Goal: Navigation & Orientation: Find specific page/section

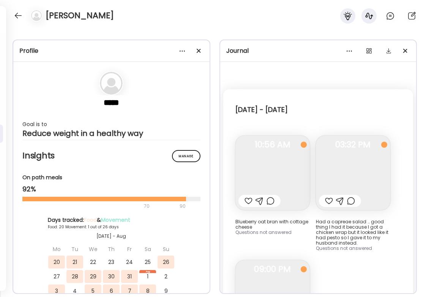
scroll to position [1745, 0]
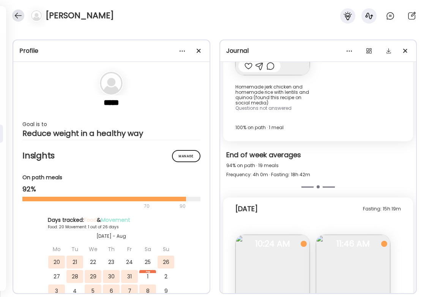
click at [17, 16] on div at bounding box center [18, 15] width 12 height 12
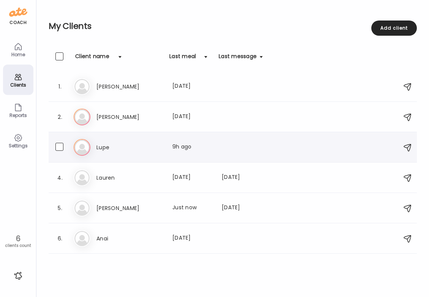
click at [112, 147] on h3 "Lupe" at bounding box center [129, 147] width 67 height 9
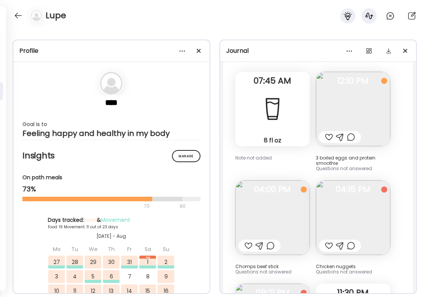
scroll to position [14729, 0]
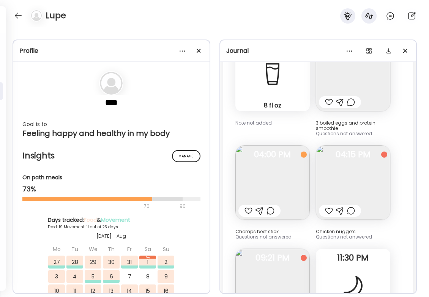
click at [275, 249] on img at bounding box center [273, 286] width 74 height 74
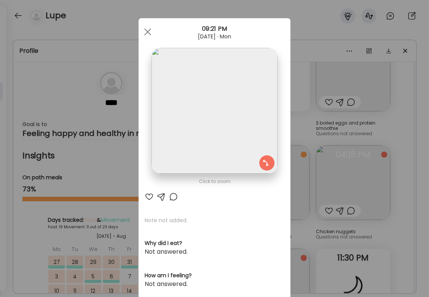
click at [219, 127] on img at bounding box center [215, 111] width 126 height 126
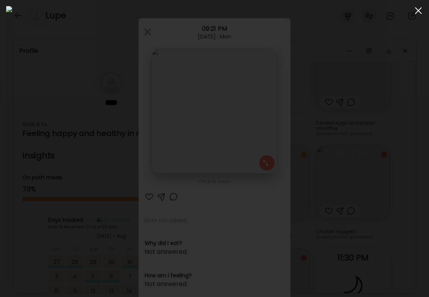
click at [416, 9] on div at bounding box center [418, 10] width 15 height 15
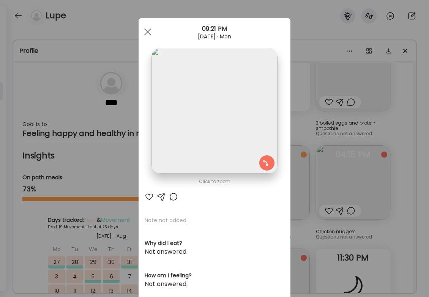
click at [384, 147] on div "Ate Coach Dashboard Wahoo! It’s official Take a moment to set up your Coach Pro…" at bounding box center [214, 148] width 429 height 297
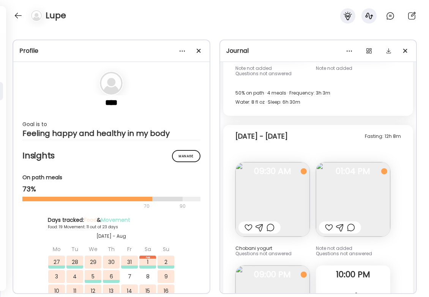
scroll to position [14994, 0]
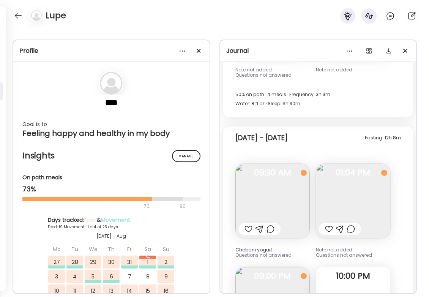
click at [374, 164] on img at bounding box center [353, 201] width 74 height 74
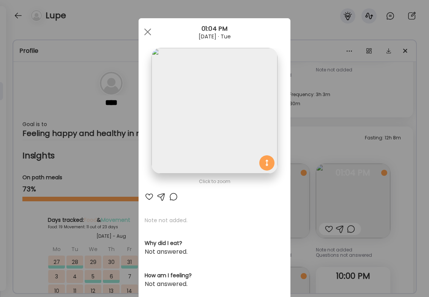
click at [404, 147] on div "Ate Coach Dashboard Wahoo! It’s official Take a moment to set up your Coach Pro…" at bounding box center [214, 148] width 429 height 297
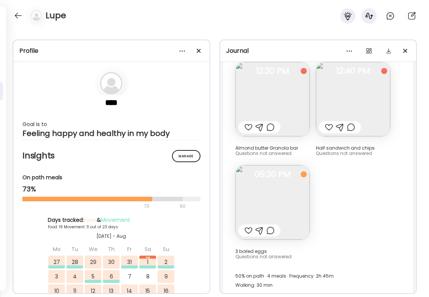
scroll to position [16103, 0]
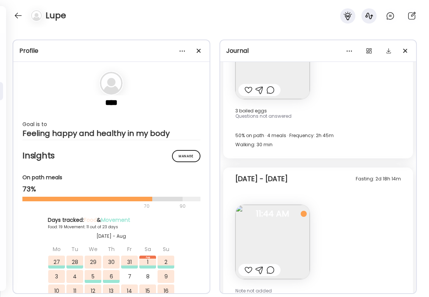
click at [288, 205] on img at bounding box center [273, 242] width 74 height 74
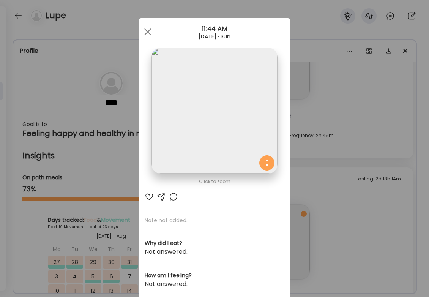
click at [376, 160] on div "Ate Coach Dashboard Wahoo! It’s official Take a moment to set up your Coach Pro…" at bounding box center [214, 148] width 429 height 297
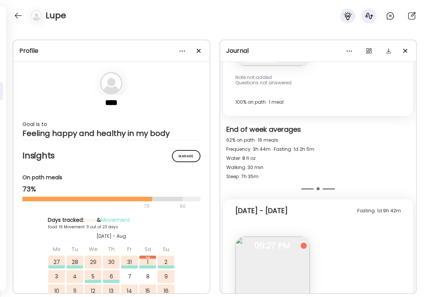
scroll to position [16389, 0]
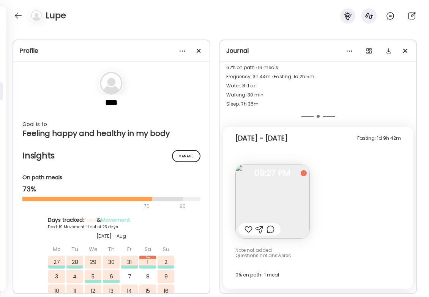
click at [300, 164] on img at bounding box center [273, 201] width 74 height 74
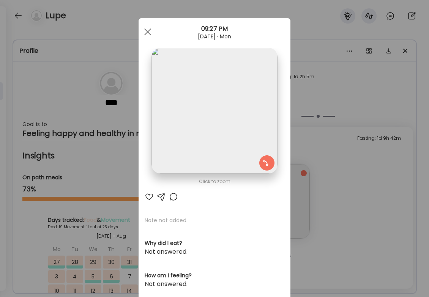
click at [187, 127] on img at bounding box center [215, 111] width 126 height 126
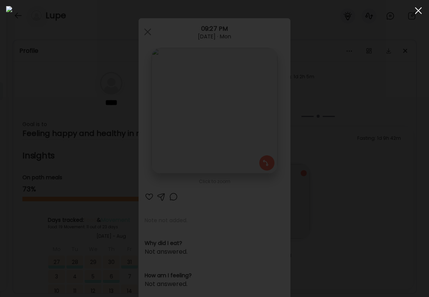
click at [421, 10] on div at bounding box center [418, 10] width 15 height 15
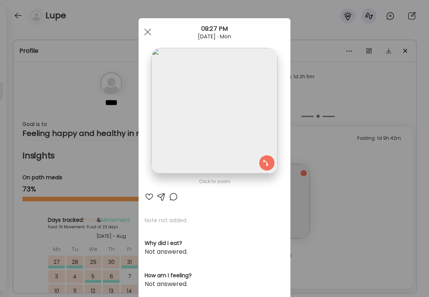
click at [368, 128] on div "Ate Coach Dashboard Wahoo! It’s official Take a moment to set up your Coach Pro…" at bounding box center [214, 148] width 429 height 297
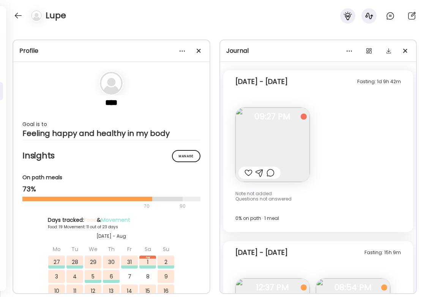
scroll to position [16550, 0]
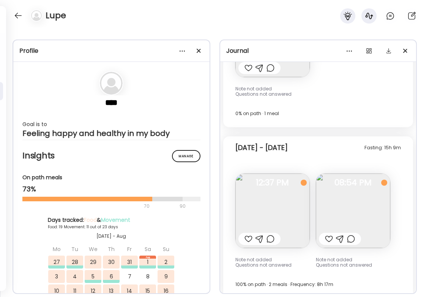
click at [251, 174] on img at bounding box center [273, 211] width 74 height 74
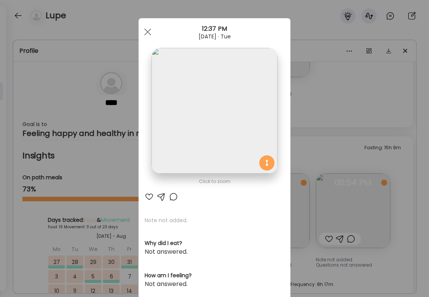
click at [369, 131] on div "Ate Coach Dashboard Wahoo! It’s official Take a moment to set up your Coach Pro…" at bounding box center [214, 148] width 429 height 297
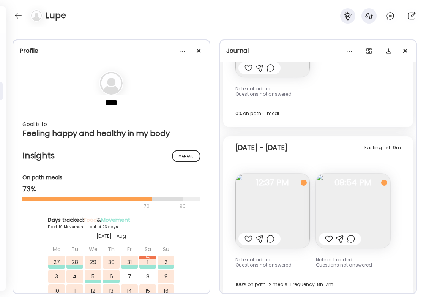
click at [369, 174] on img at bounding box center [353, 211] width 74 height 74
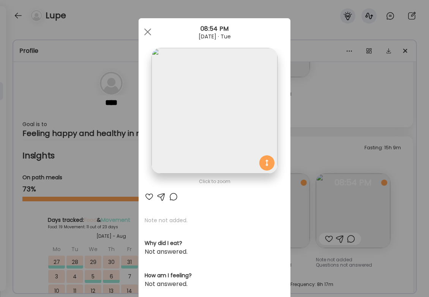
click at [191, 115] on img at bounding box center [215, 111] width 126 height 126
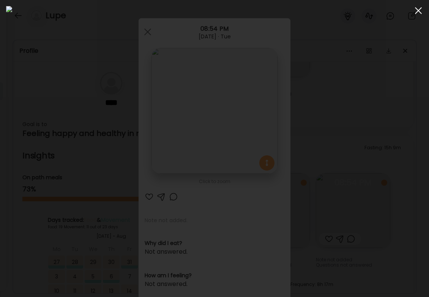
click at [422, 8] on span at bounding box center [418, 10] width 7 height 7
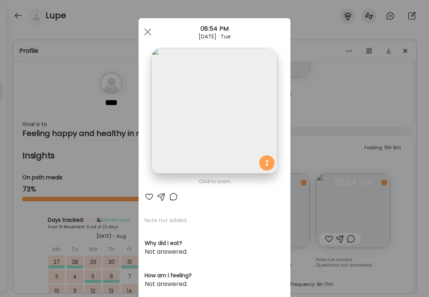
click at [413, 82] on div "Ate Coach Dashboard Wahoo! It’s official Take a moment to set up your Coach Pro…" at bounding box center [214, 148] width 429 height 297
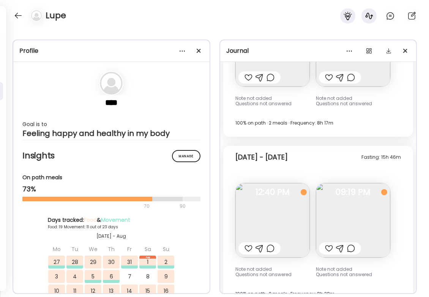
scroll to position [16725, 0]
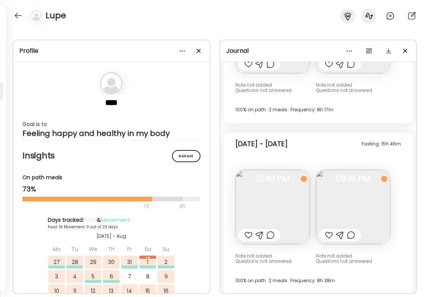
click at [274, 170] on img at bounding box center [273, 207] width 74 height 74
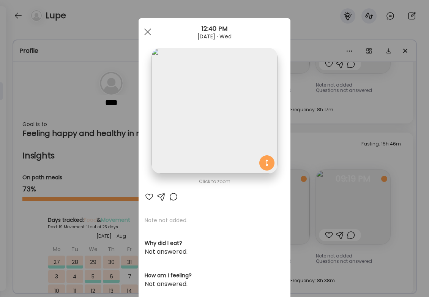
click at [383, 127] on div "Ate Coach Dashboard Wahoo! It’s official Take a moment to set up your Coach Pro…" at bounding box center [214, 148] width 429 height 297
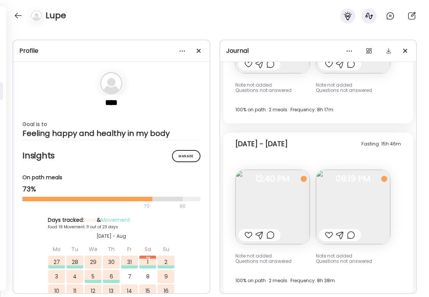
click at [383, 170] on img at bounding box center [353, 207] width 74 height 74
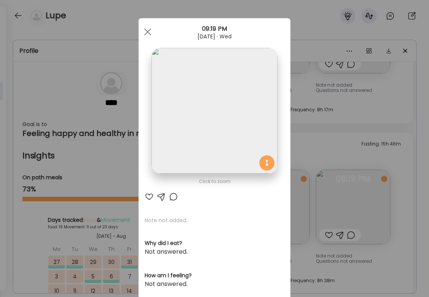
click at [415, 116] on div "Ate Coach Dashboard Wahoo! It’s official Take a moment to set up your Coach Pro…" at bounding box center [214, 148] width 429 height 297
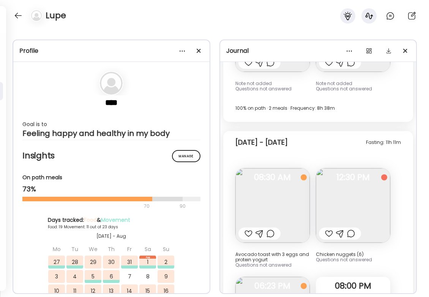
scroll to position [16969, 0]
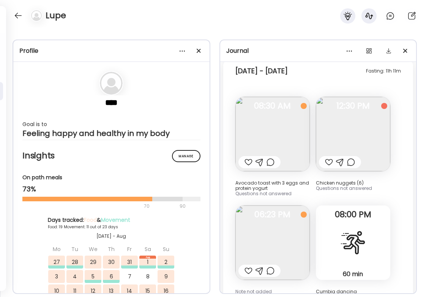
click at [288, 206] on img at bounding box center [273, 243] width 74 height 74
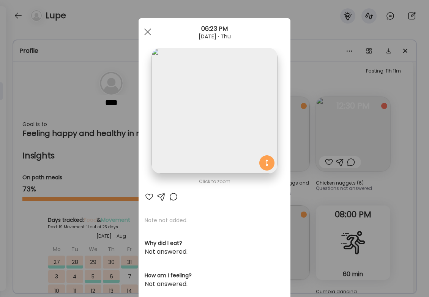
click at [240, 115] on img at bounding box center [215, 111] width 126 height 126
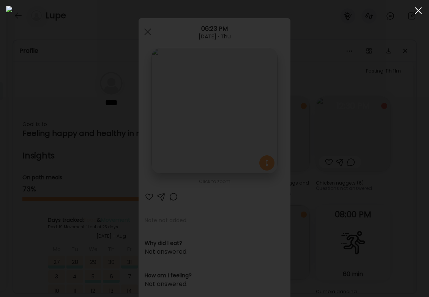
click at [416, 13] on div at bounding box center [418, 10] width 15 height 15
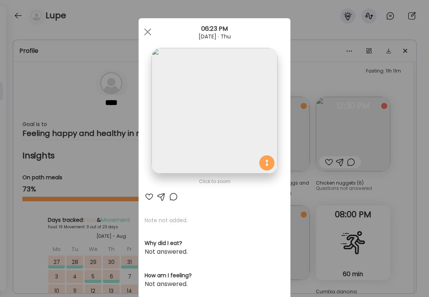
click at [396, 131] on div "Ate Coach Dashboard Wahoo! It’s official Take a moment to set up your Coach Pro…" at bounding box center [214, 148] width 429 height 297
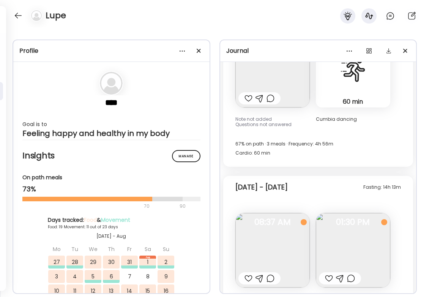
scroll to position [17158, 0]
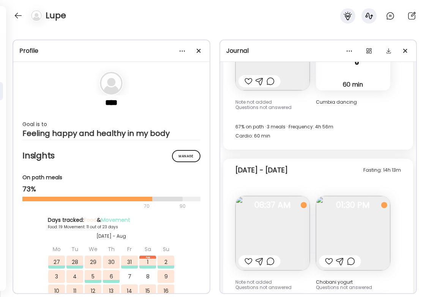
click at [275, 196] on img at bounding box center [273, 233] width 74 height 74
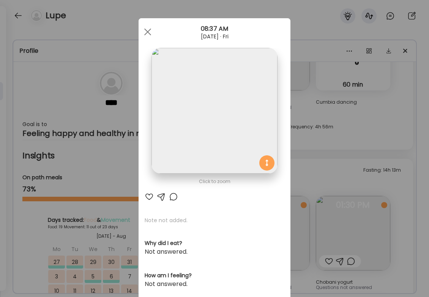
click at [230, 83] on img at bounding box center [215, 111] width 126 height 126
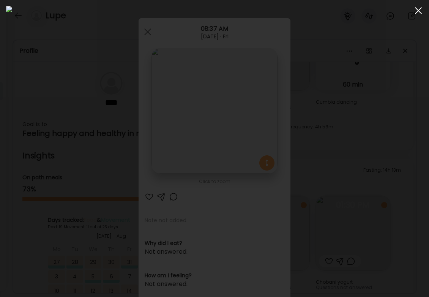
click at [421, 14] on div at bounding box center [418, 10] width 15 height 15
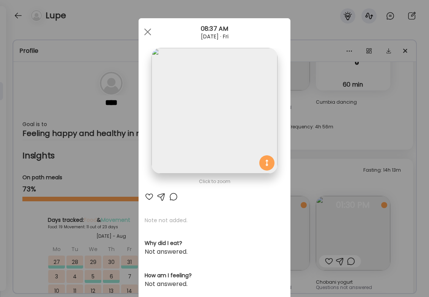
click at [395, 106] on div "Ate Coach Dashboard Wahoo! It’s official Take a moment to set up your Coach Pro…" at bounding box center [214, 148] width 429 height 297
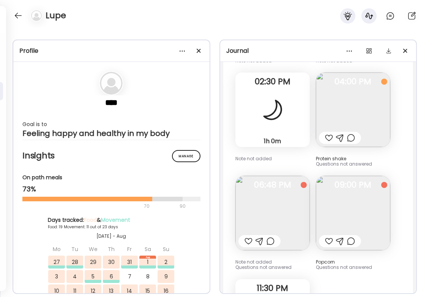
scroll to position [18091, 0]
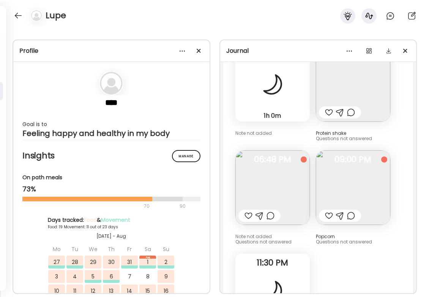
click at [291, 150] on img at bounding box center [273, 187] width 74 height 74
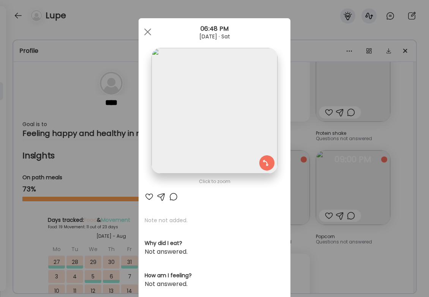
click at [209, 137] on img at bounding box center [215, 111] width 126 height 126
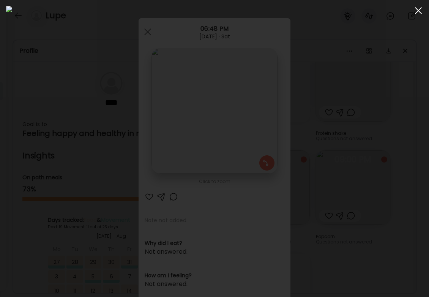
click at [419, 10] on span at bounding box center [418, 10] width 7 height 7
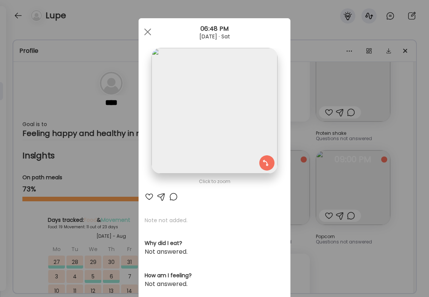
click at [394, 128] on div "Ate Coach Dashboard Wahoo! It’s official Take a moment to set up your Coach Pro…" at bounding box center [214, 148] width 429 height 297
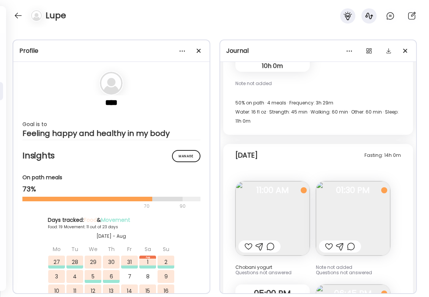
scroll to position [18357, 0]
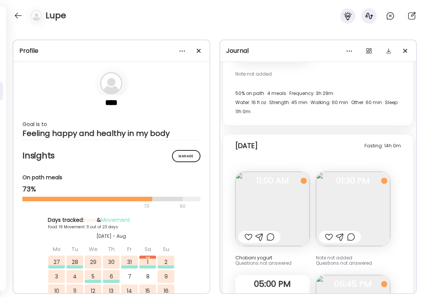
click at [351, 172] on img at bounding box center [353, 209] width 74 height 74
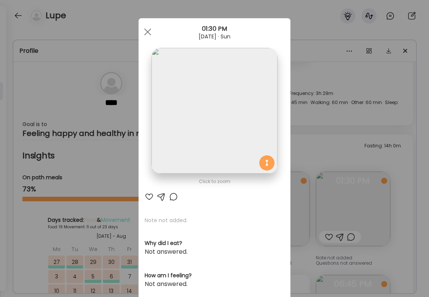
click at [193, 128] on img at bounding box center [215, 111] width 126 height 126
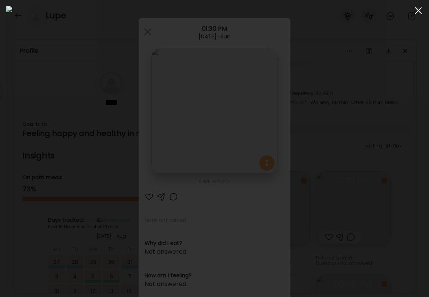
click at [417, 9] on span at bounding box center [418, 10] width 7 height 7
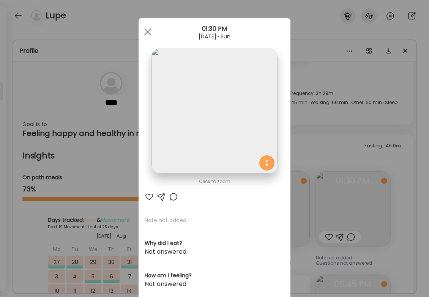
click at [405, 84] on div "Ate Coach Dashboard Wahoo! It’s official Take a moment to set up your Coach Pro…" at bounding box center [214, 148] width 429 height 297
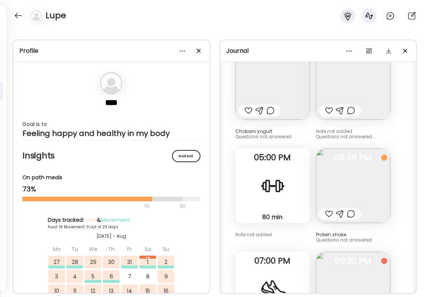
scroll to position [18501, 0]
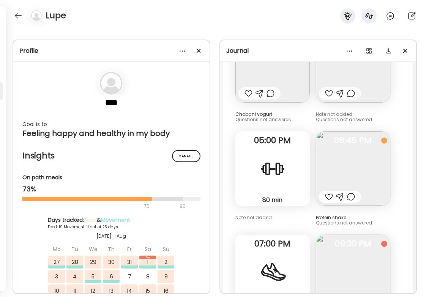
click at [367, 235] on img at bounding box center [353, 272] width 74 height 74
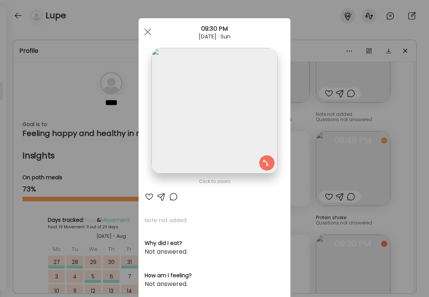
click at [216, 112] on img at bounding box center [215, 111] width 126 height 126
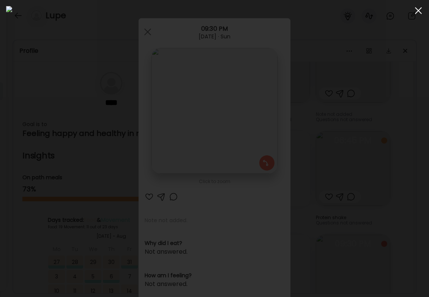
click at [418, 9] on span at bounding box center [418, 10] width 7 height 7
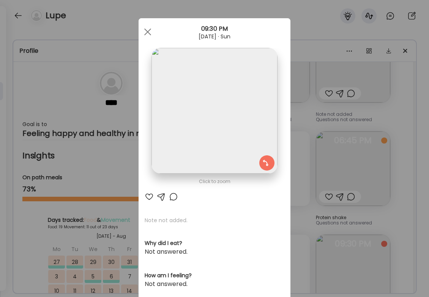
click at [399, 102] on div "Ate Coach Dashboard Wahoo! It’s official Take a moment to set up your Coach Pro…" at bounding box center [214, 148] width 429 height 297
